Goal: Check status: Check status

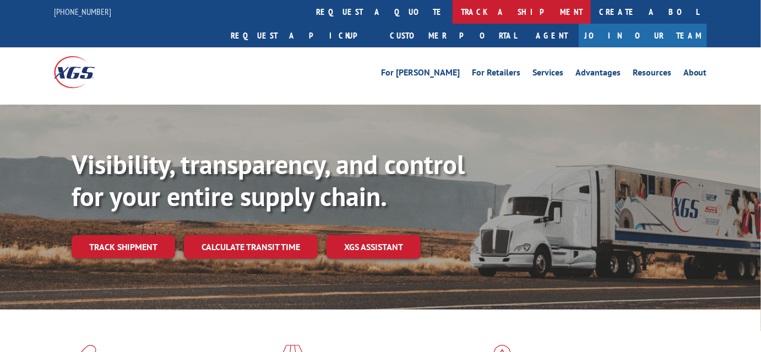
click at [453, 8] on link "track a shipment" at bounding box center [522, 12] width 138 height 24
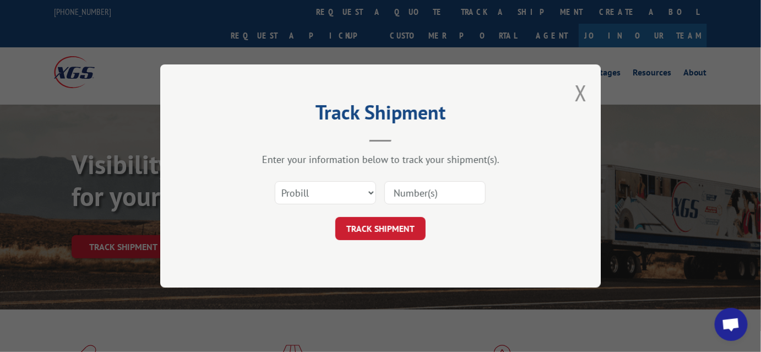
click at [417, 190] on input at bounding box center [434, 192] width 101 height 23
paste input "17478003"
type input "17478003"
click at [391, 231] on button "TRACK SHIPMENT" at bounding box center [380, 228] width 90 height 23
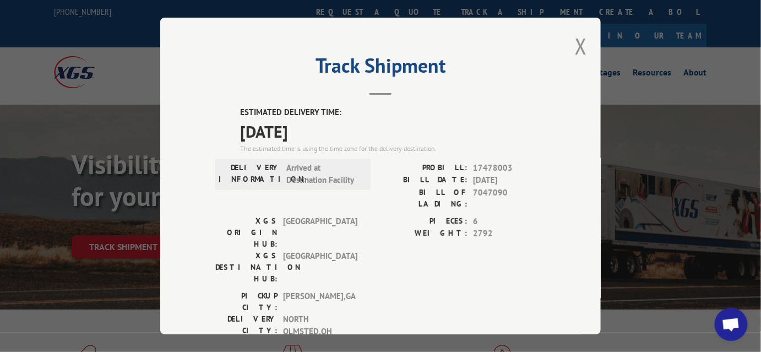
drag, startPoint x: 576, startPoint y: 39, endPoint x: 587, endPoint y: 36, distance: 10.8
click at [587, 36] on div "Track Shipment ESTIMATED DELIVERY TIME: [DATE] The estimated time is using the …" at bounding box center [380, 176] width 440 height 317
click at [577, 45] on button "Close modal" at bounding box center [581, 45] width 12 height 29
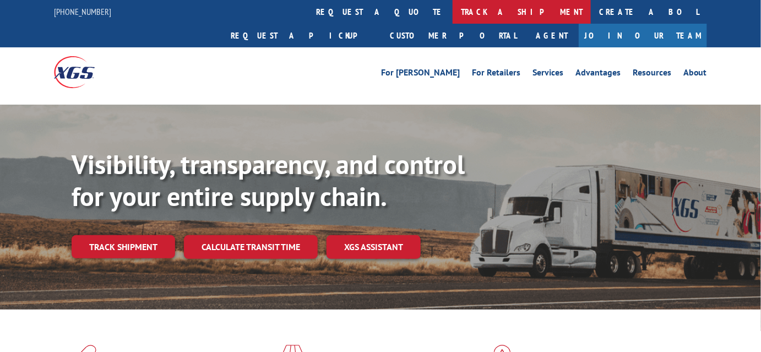
click at [453, 9] on link "track a shipment" at bounding box center [522, 12] width 138 height 24
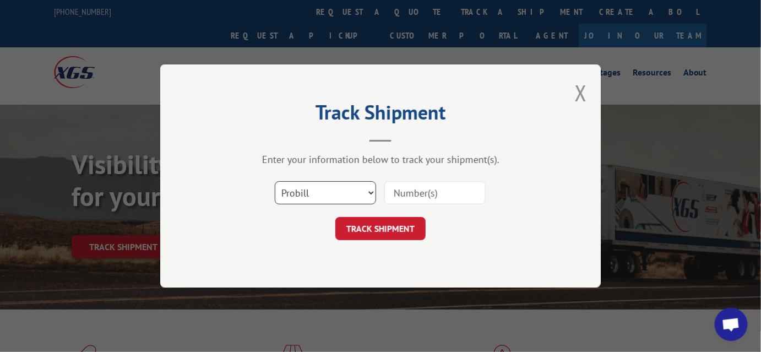
click at [361, 192] on select "Select category... Probill BOL PO" at bounding box center [325, 192] width 101 height 23
select select "po"
click at [275, 181] on select "Select category... Probill BOL PO" at bounding box center [325, 192] width 101 height 23
click at [459, 191] on input at bounding box center [434, 192] width 101 height 23
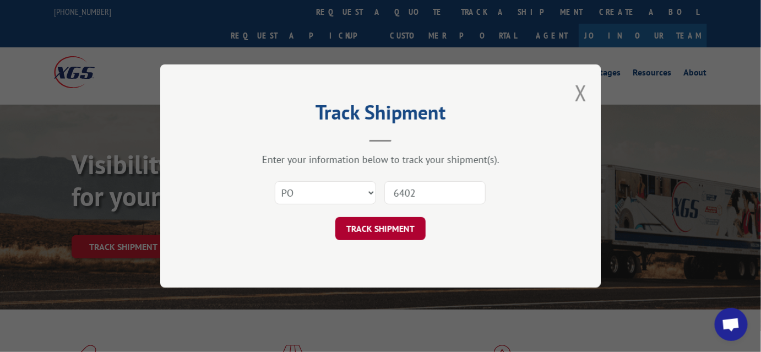
type input "6402"
click at [384, 228] on button "TRACK SHIPMENT" at bounding box center [380, 228] width 90 height 23
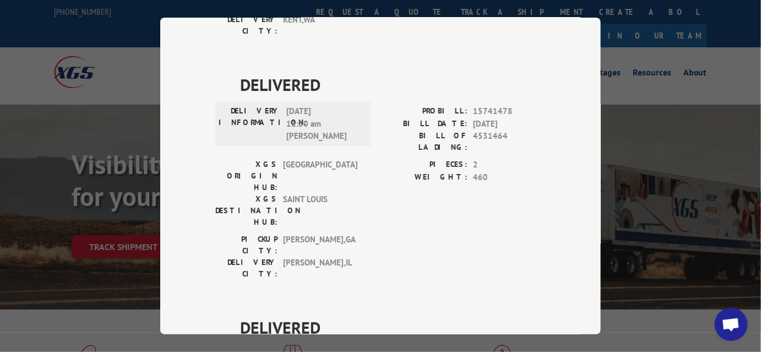
scroll to position [2511, 0]
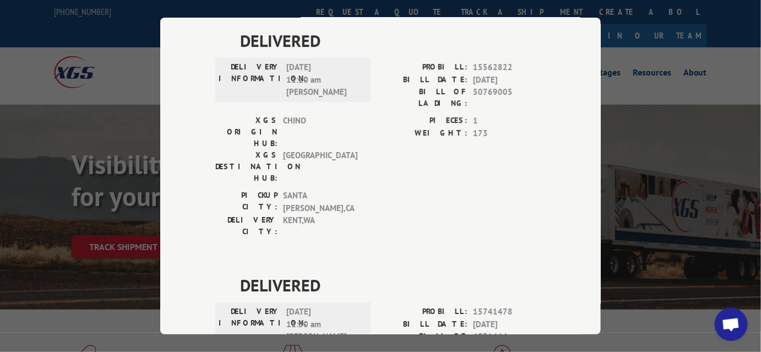
drag, startPoint x: 470, startPoint y: 178, endPoint x: 515, endPoint y: 180, distance: 45.7
copy span "17664879"
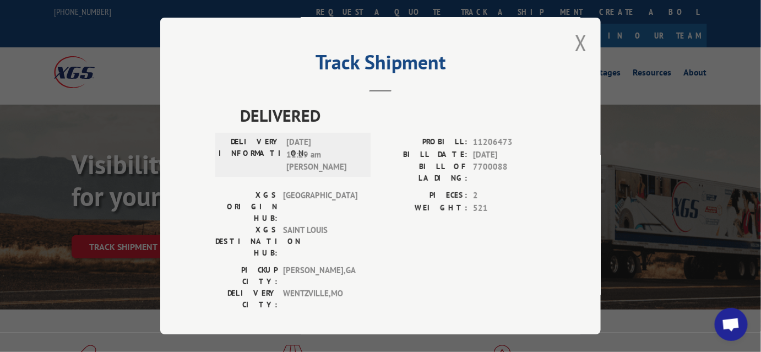
scroll to position [0, 0]
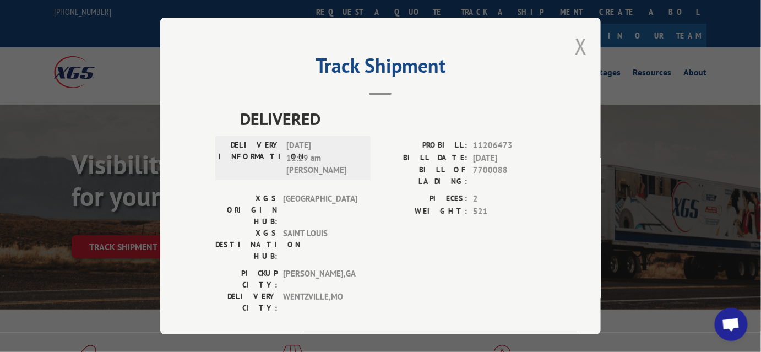
click at [575, 46] on button "Close modal" at bounding box center [581, 45] width 12 height 29
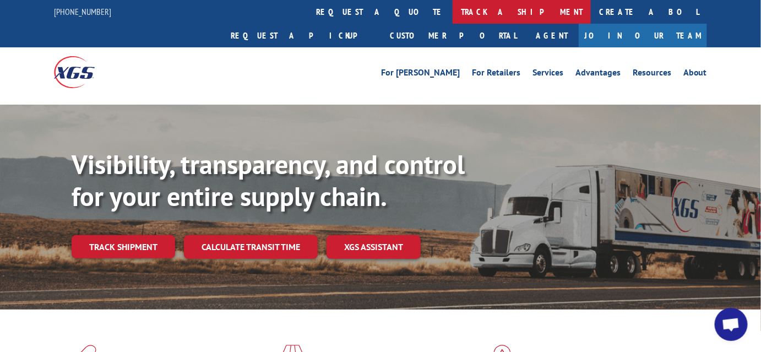
click at [453, 13] on link "track a shipment" at bounding box center [522, 12] width 138 height 24
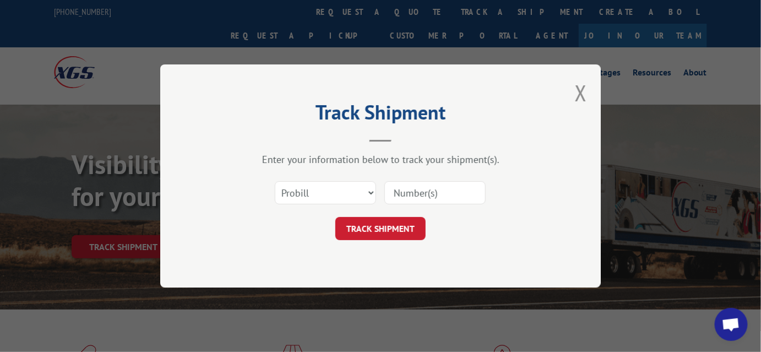
click at [413, 196] on input at bounding box center [434, 192] width 101 height 23
paste input "17664879"
type input "17664879"
click at [406, 230] on button "TRACK SHIPMENT" at bounding box center [380, 228] width 90 height 23
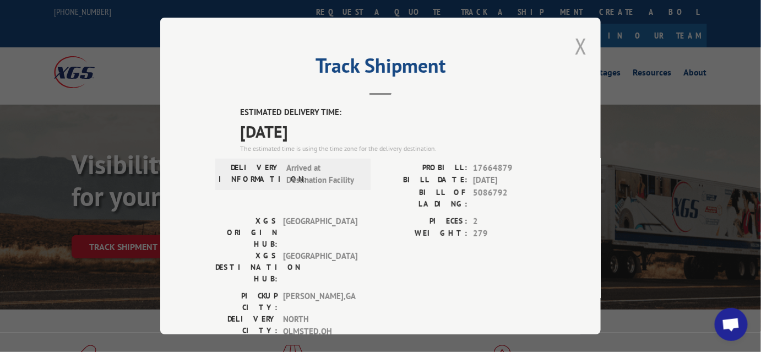
click at [577, 48] on button "Close modal" at bounding box center [581, 45] width 12 height 29
